Goal: Navigation & Orientation: Find specific page/section

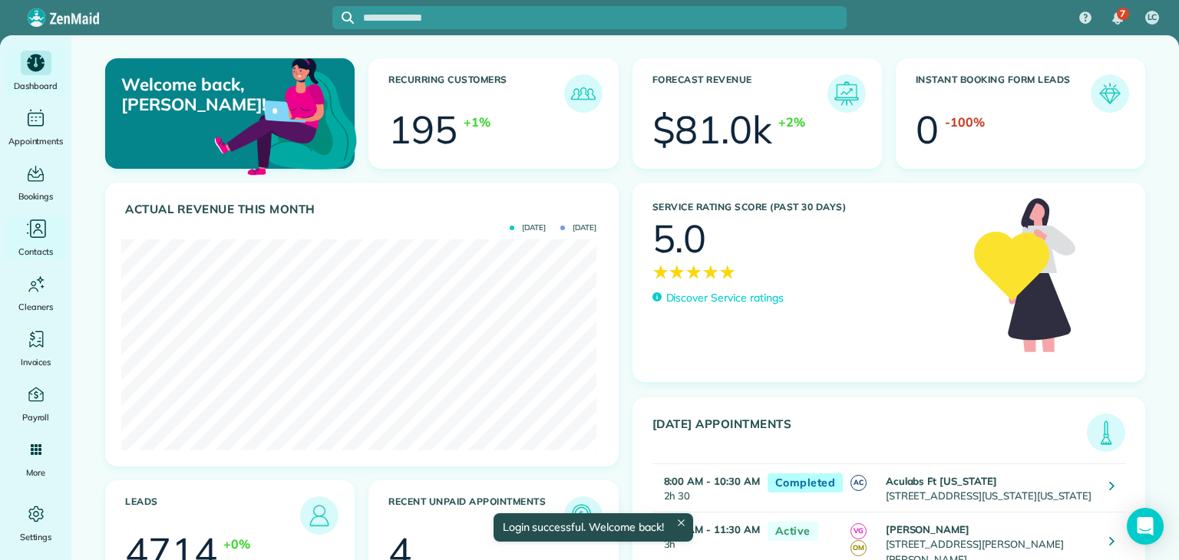
scroll to position [211, 475]
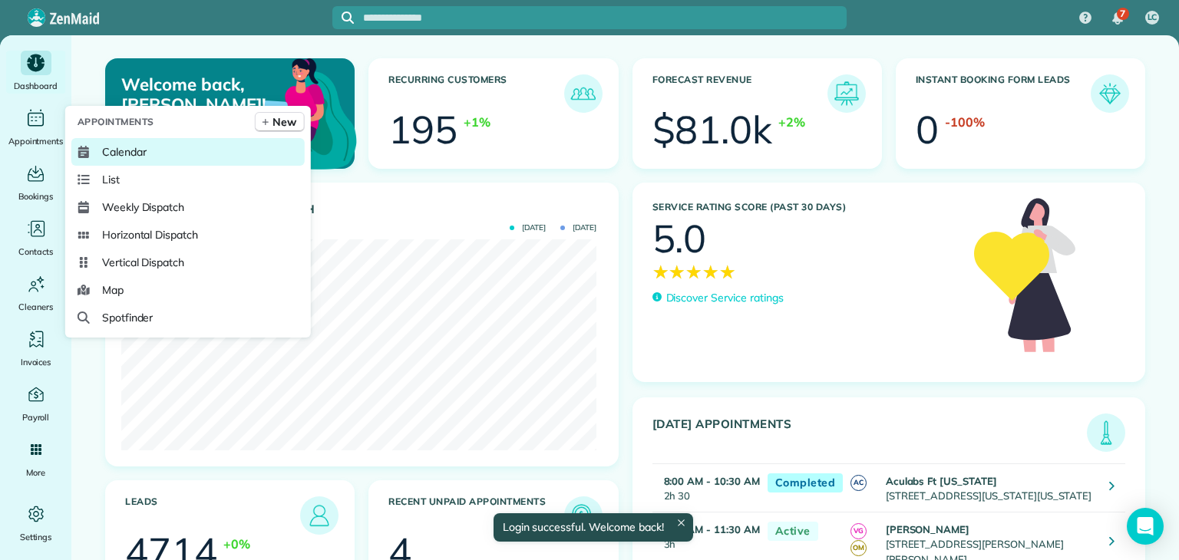
click at [147, 160] on link "Calendar" at bounding box center [187, 152] width 233 height 28
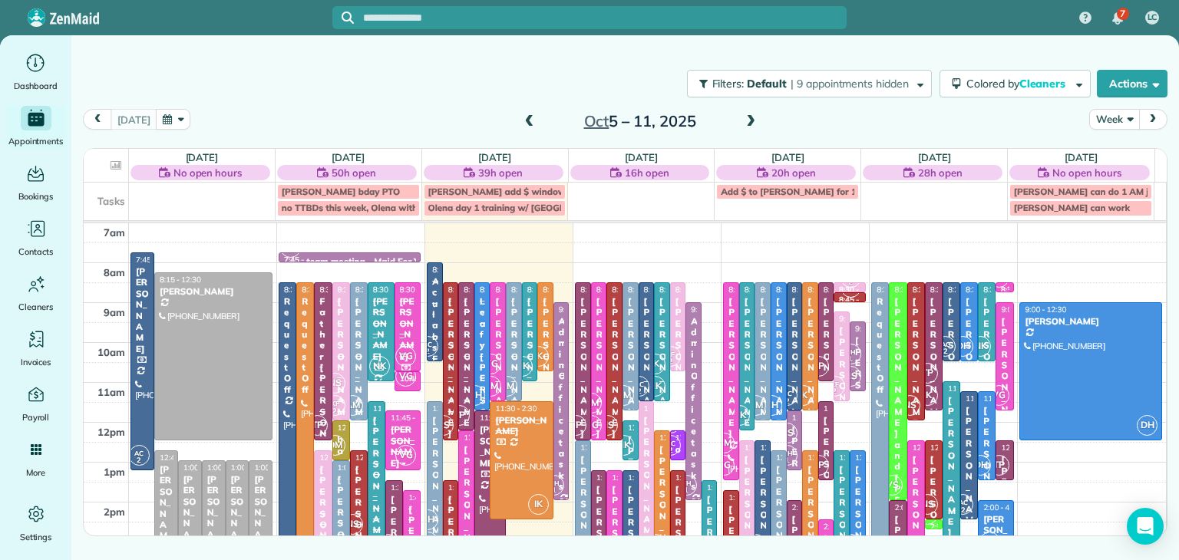
click at [1123, 124] on button "Week" at bounding box center [1114, 119] width 50 height 21
click at [1136, 149] on link "Day" at bounding box center [1150, 155] width 121 height 31
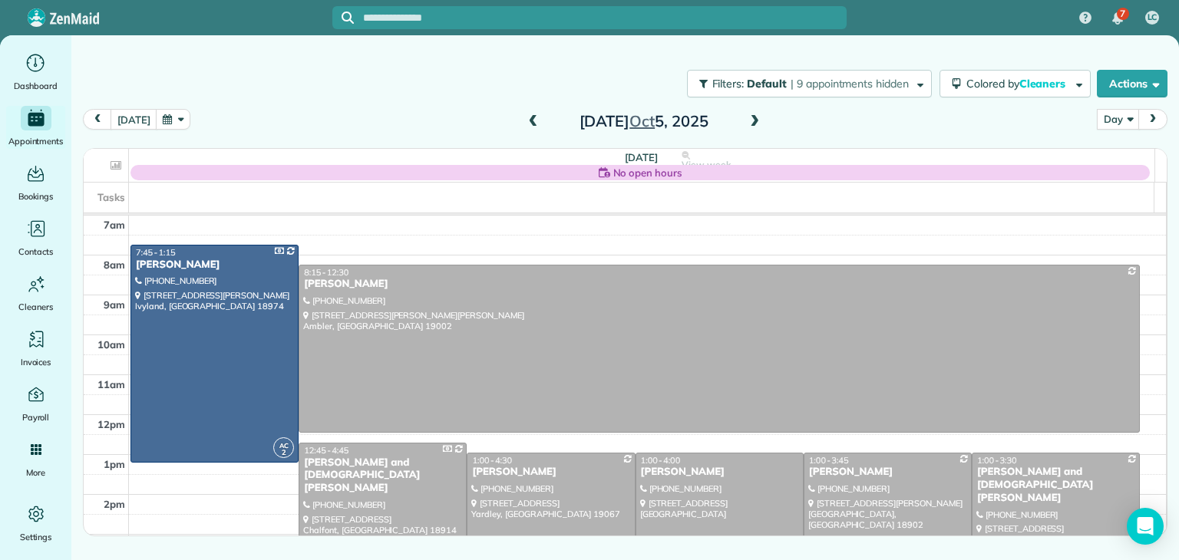
click at [746, 115] on span at bounding box center [754, 122] width 17 height 14
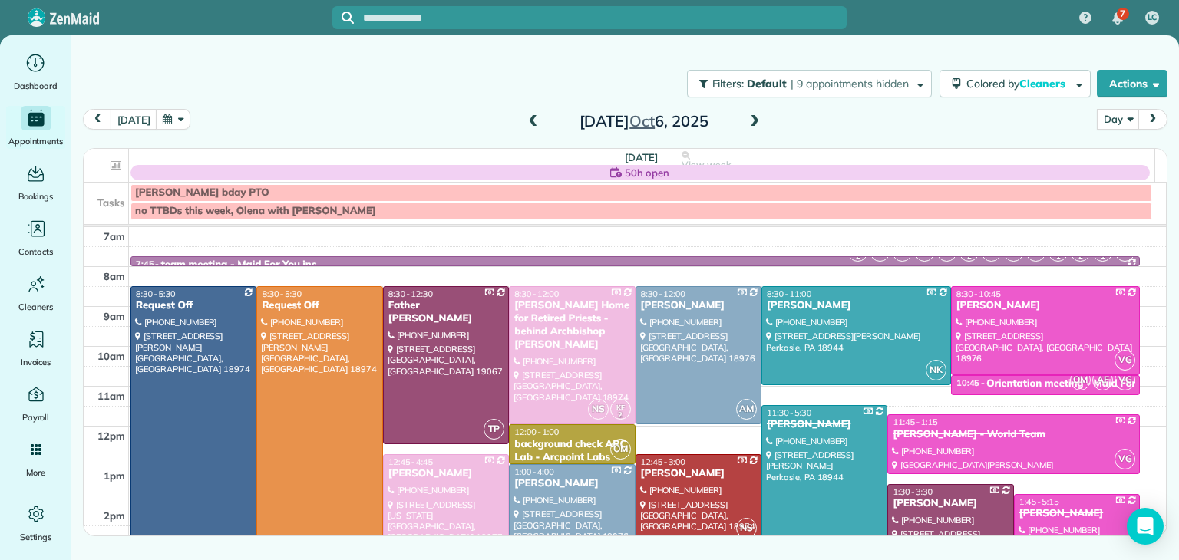
click at [746, 115] on span at bounding box center [754, 122] width 17 height 14
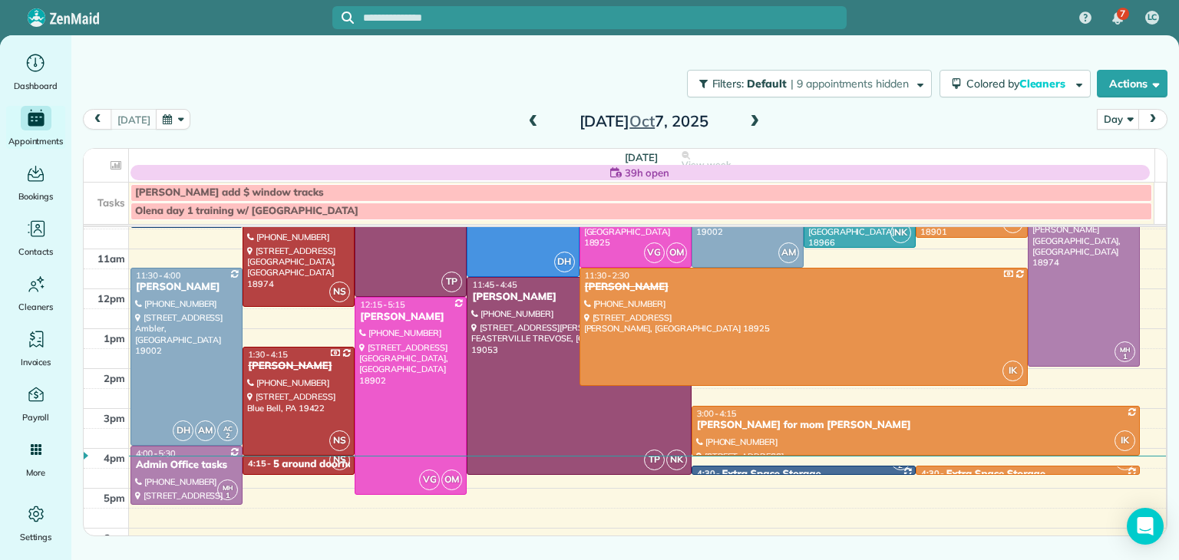
scroll to position [138, 0]
click at [909, 436] on div at bounding box center [917, 430] width 448 height 48
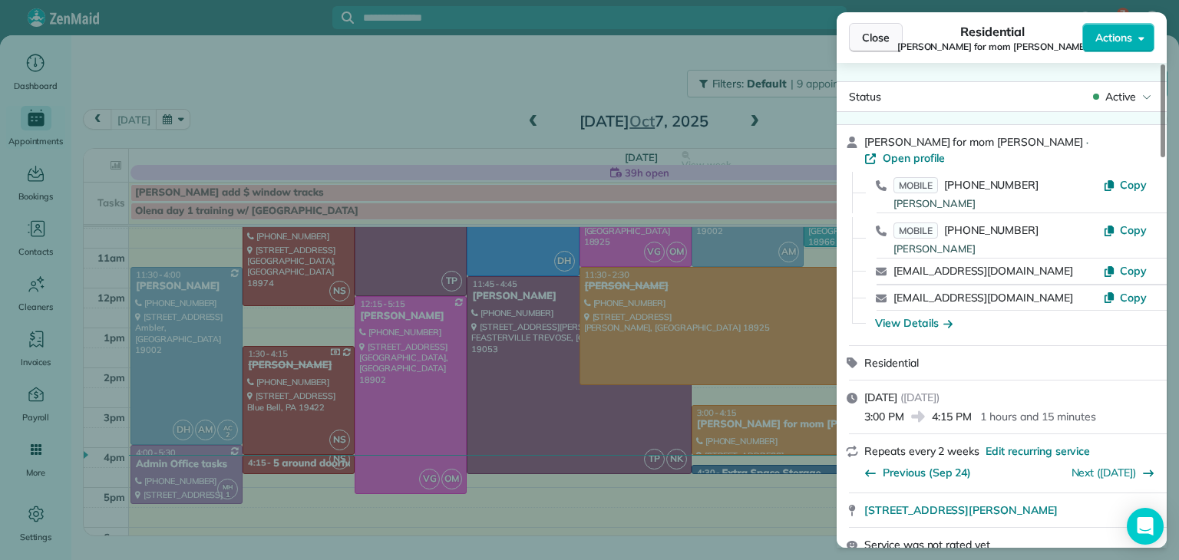
click at [871, 34] on span "Close" at bounding box center [876, 37] width 28 height 15
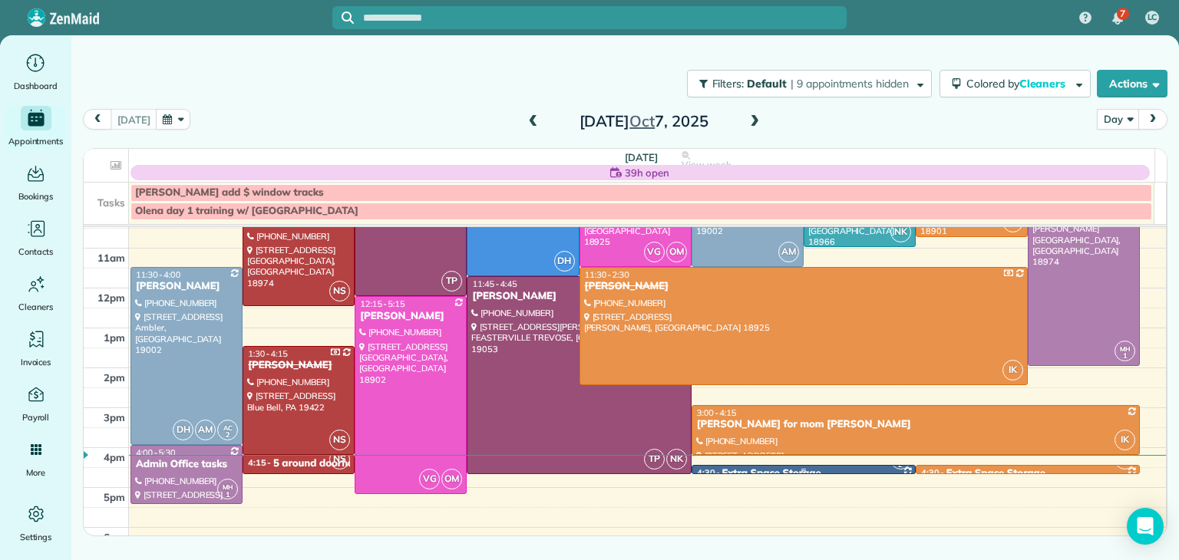
click at [727, 468] on div at bounding box center [804, 471] width 223 height 6
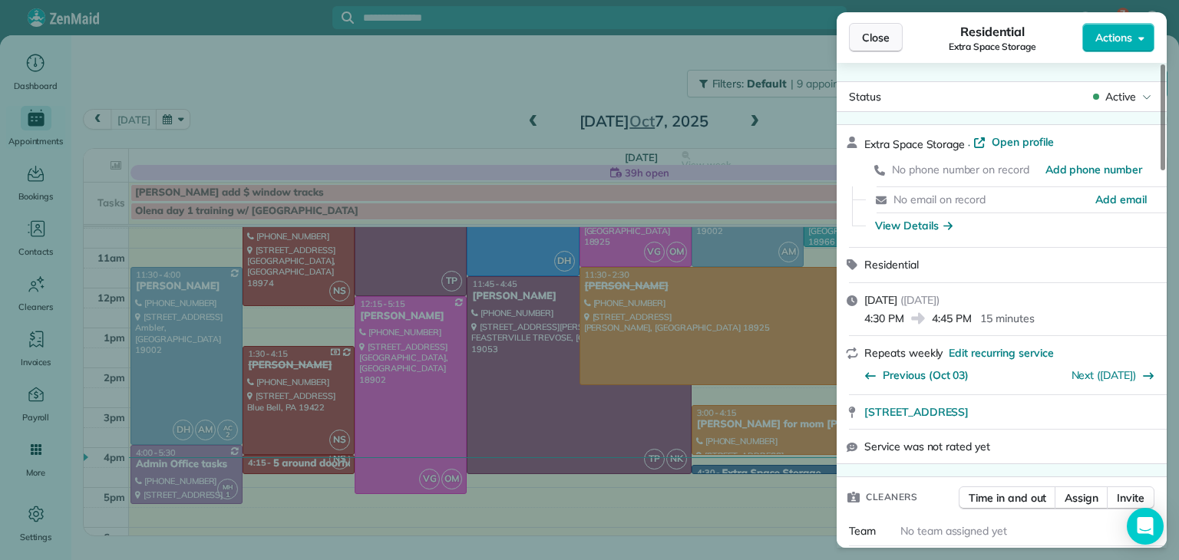
click at [881, 31] on span "Close" at bounding box center [876, 37] width 28 height 15
